Goal: Information Seeking & Learning: Learn about a topic

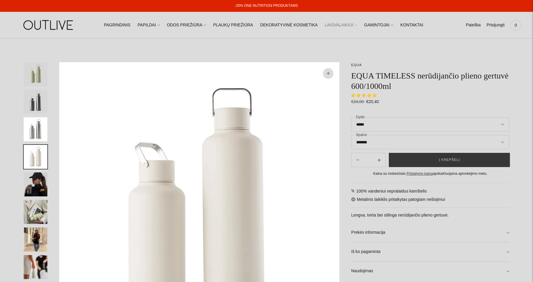
select select "**********"
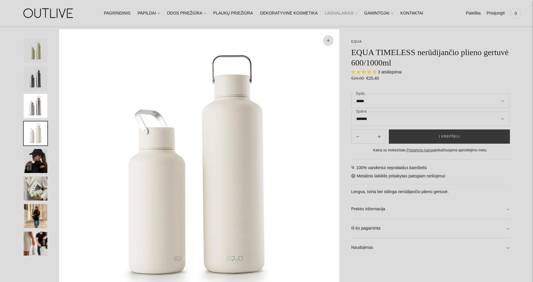
scroll to position [37, 0]
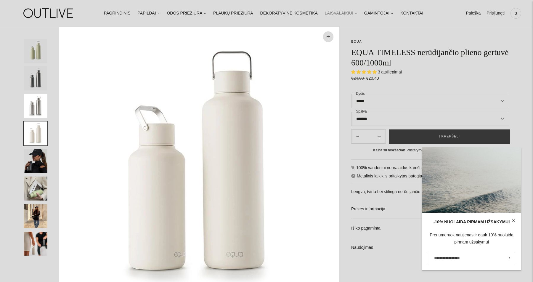
click at [39, 79] on img "Translation missing: en.general.accessibility.image_thumbail" at bounding box center [36, 78] width 24 height 24
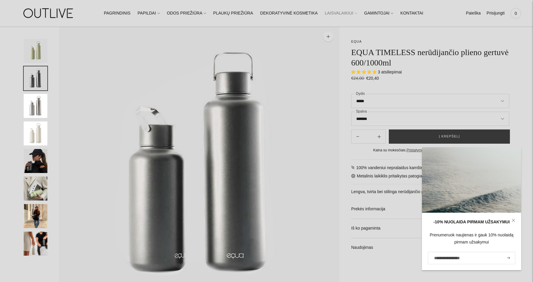
click at [33, 55] on img "Translation missing: en.general.accessibility.image_thumbail" at bounding box center [36, 51] width 24 height 24
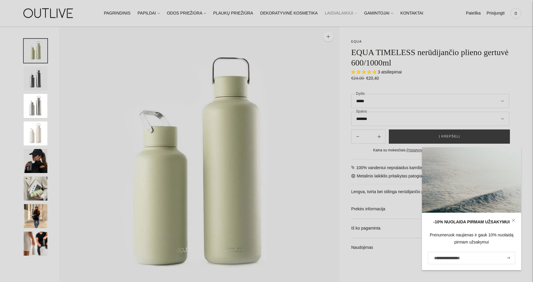
click at [31, 132] on img "Translation missing: en.general.accessibility.image_thumbail" at bounding box center [36, 133] width 24 height 24
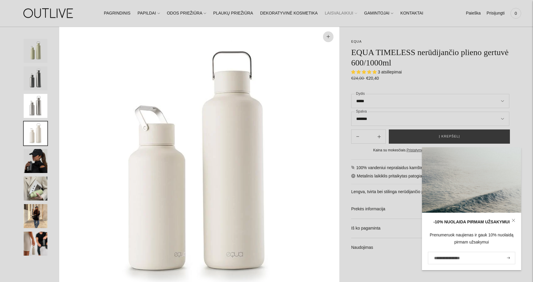
click at [33, 80] on img "Translation missing: en.general.accessibility.image_thumbail" at bounding box center [36, 78] width 24 height 24
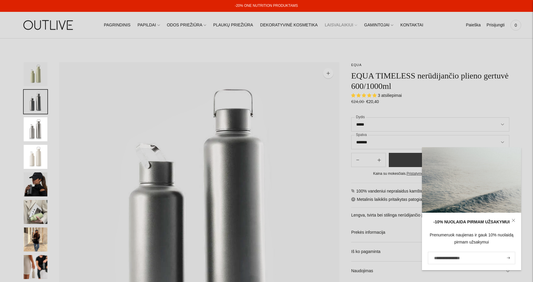
scroll to position [0, 0]
click at [35, 70] on img "Translation missing: en.general.accessibility.image_thumbail" at bounding box center [36, 74] width 24 height 24
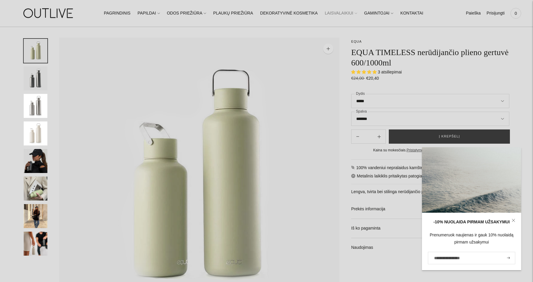
scroll to position [27, 0]
click at [39, 81] on img "Translation missing: en.general.accessibility.image_thumbail" at bounding box center [36, 78] width 24 height 24
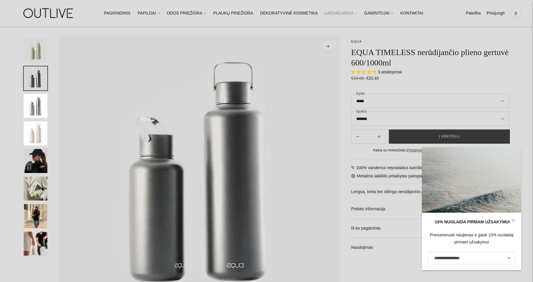
click at [36, 100] on img "Translation missing: en.general.accessibility.image_thumbail" at bounding box center [36, 106] width 24 height 24
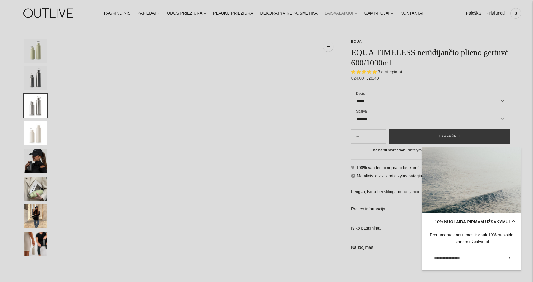
click at [34, 123] on img "Translation missing: en.general.accessibility.image_thumbail" at bounding box center [36, 133] width 24 height 24
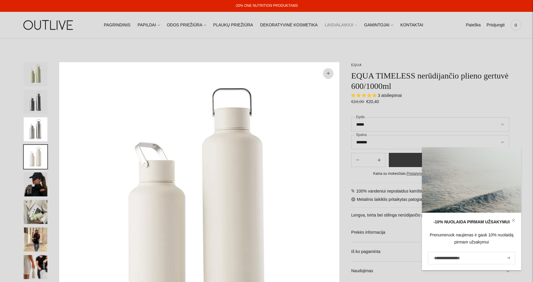
scroll to position [0, 0]
click at [35, 102] on img "Translation missing: en.general.accessibility.image_thumbail" at bounding box center [36, 102] width 24 height 24
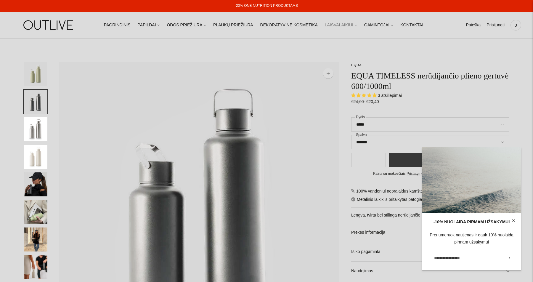
click at [37, 71] on img "Translation missing: en.general.accessibility.image_thumbail" at bounding box center [36, 74] width 24 height 24
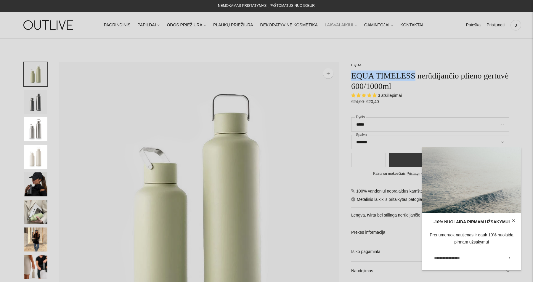
drag, startPoint x: 418, startPoint y: 74, endPoint x: 351, endPoint y: 76, distance: 67.0
copy h1 "EQUA TIMELESS"
click at [320, 17] on nav "PAGRINDINIS PAPILDAI Visi papildai Antioksidantai Dirbantiems ofise Ekologiška …" at bounding box center [267, 25] width 332 height 20
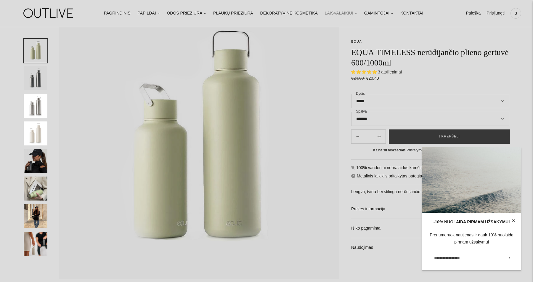
scroll to position [67, 0]
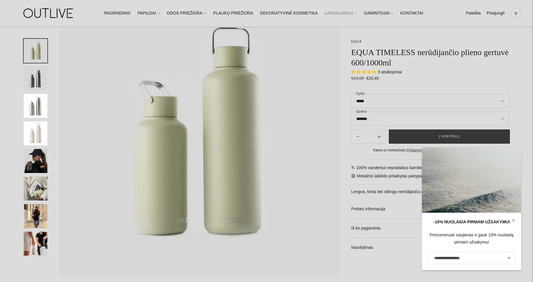
click at [40, 113] on img "Translation missing: en.general.accessibility.image_thumbail" at bounding box center [36, 106] width 24 height 24
